Goal: Task Accomplishment & Management: Manage account settings

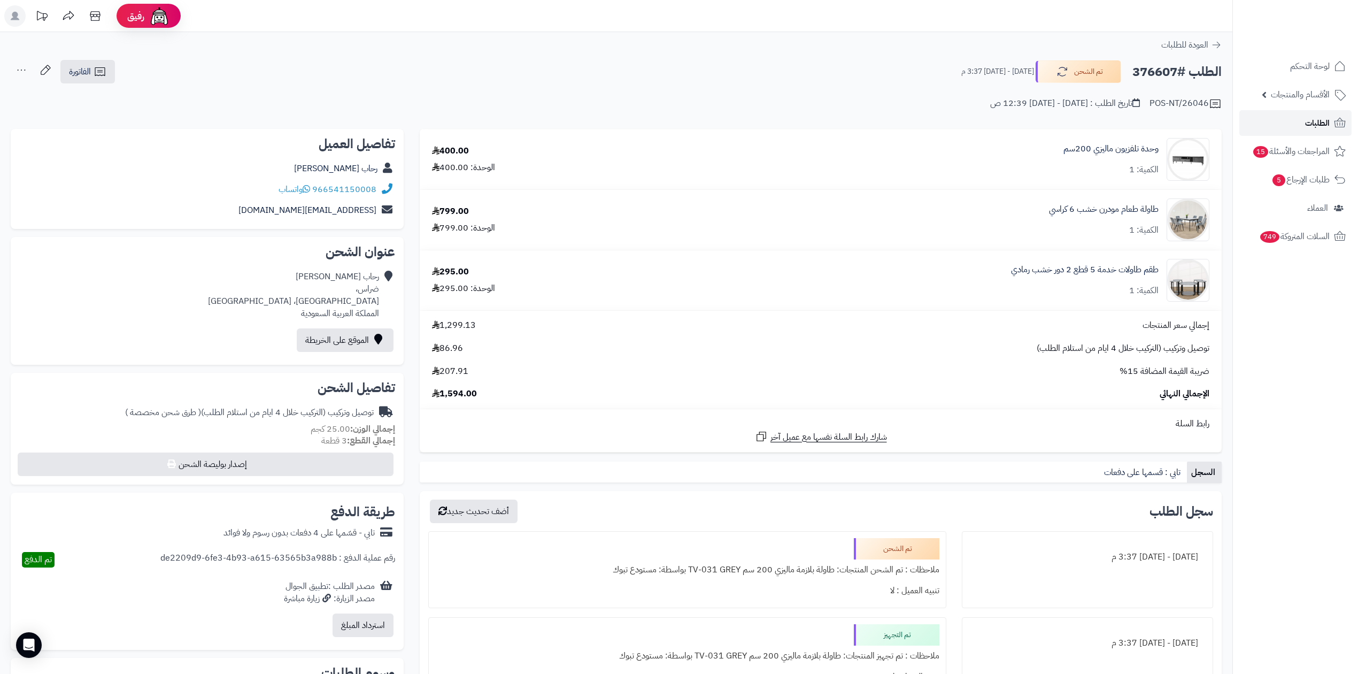
drag, startPoint x: 0, startPoint y: 0, endPoint x: 1340, endPoint y: 122, distance: 1345.2
click at [1340, 122] on icon at bounding box center [1339, 123] width 13 height 13
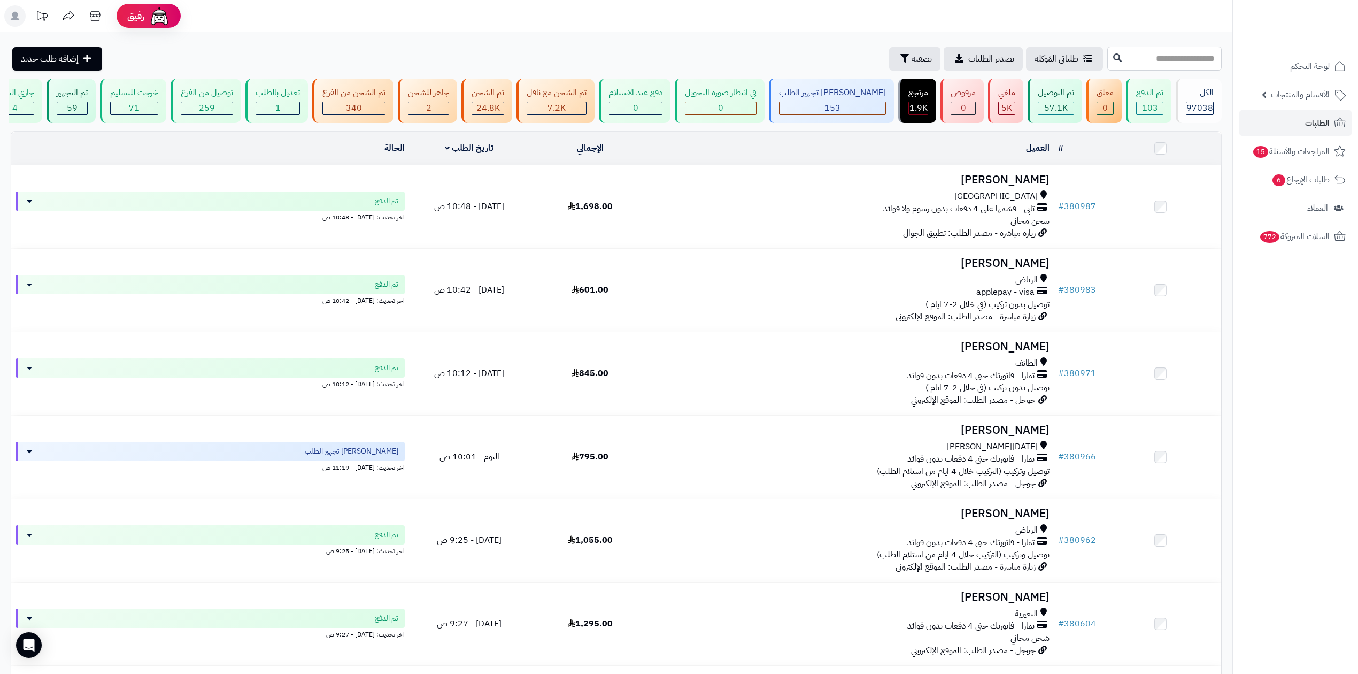
click at [1114, 48] on input "text" at bounding box center [1164, 59] width 114 height 24
type input "******"
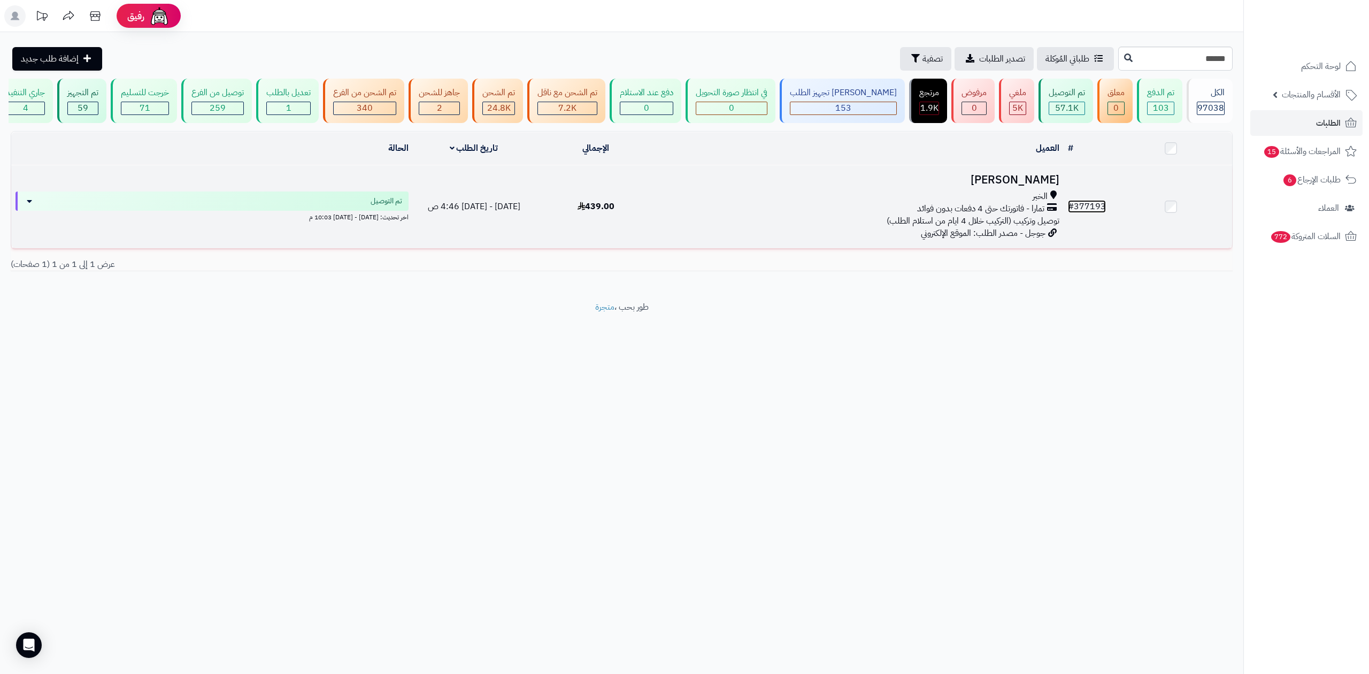
click at [1098, 201] on link "# 377193" at bounding box center [1087, 206] width 38 height 13
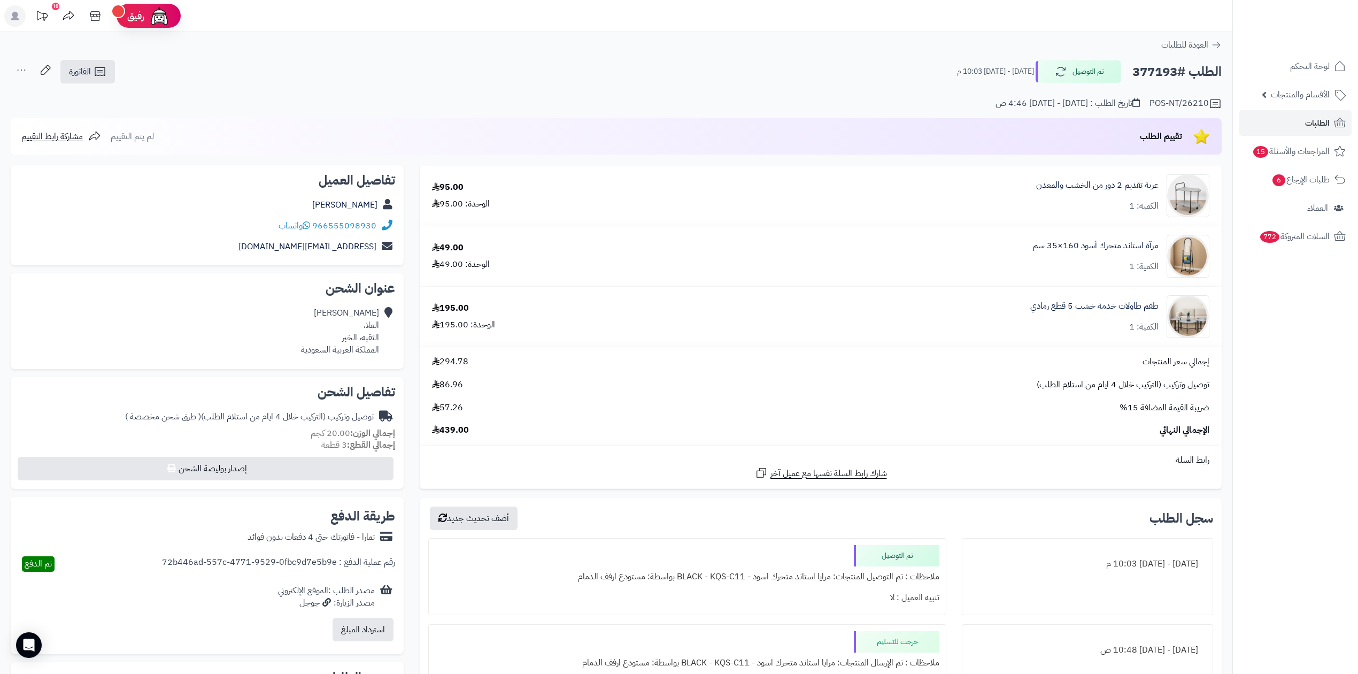
click at [1166, 68] on h2 "الطلب #377193" at bounding box center [1176, 72] width 89 height 22
copy h2 "377193"
